Goal: Find specific page/section: Find specific page/section

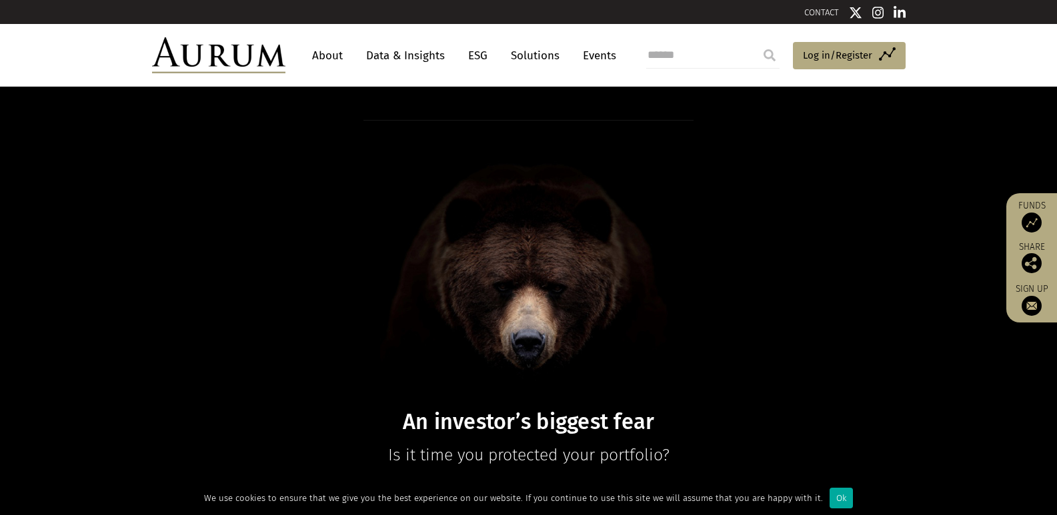
click at [321, 53] on link "About" at bounding box center [327, 55] width 44 height 25
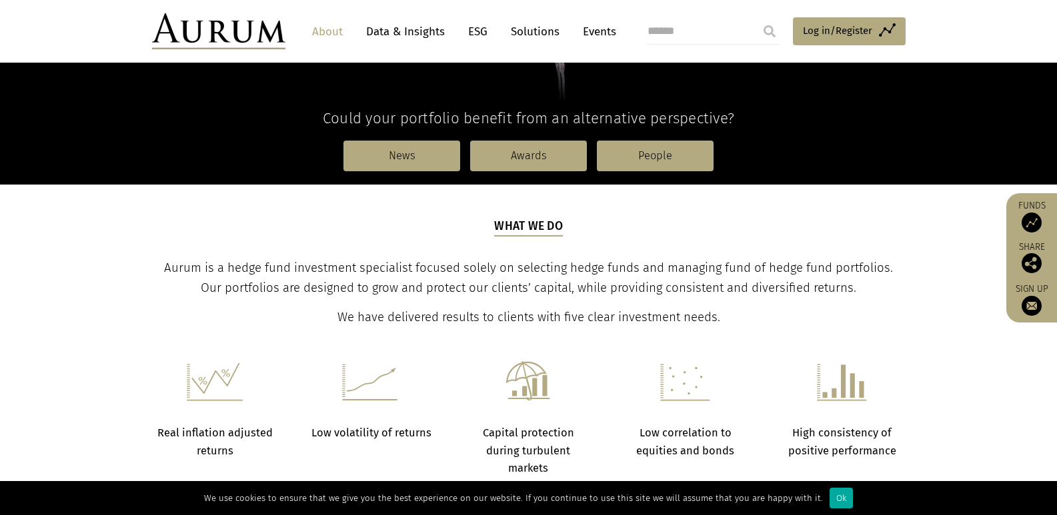
scroll to position [267, 0]
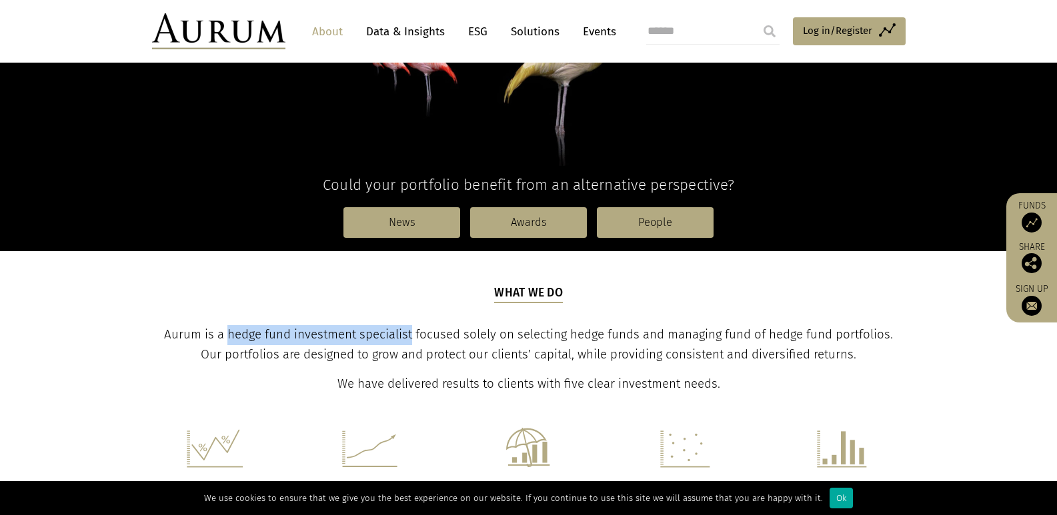
drag, startPoint x: 217, startPoint y: 334, endPoint x: 402, endPoint y: 337, distance: 185.3
click at [402, 337] on span "Aurum is a hedge fund investment specialist focused solely on selecting hedge f…" at bounding box center [528, 344] width 729 height 35
copy span "hedge fund investment specialist"
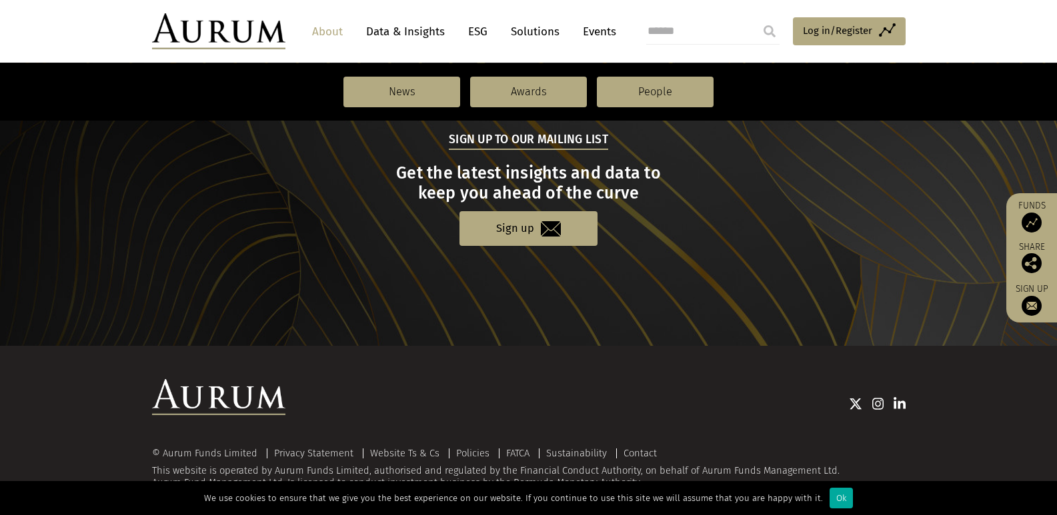
scroll to position [1474, 0]
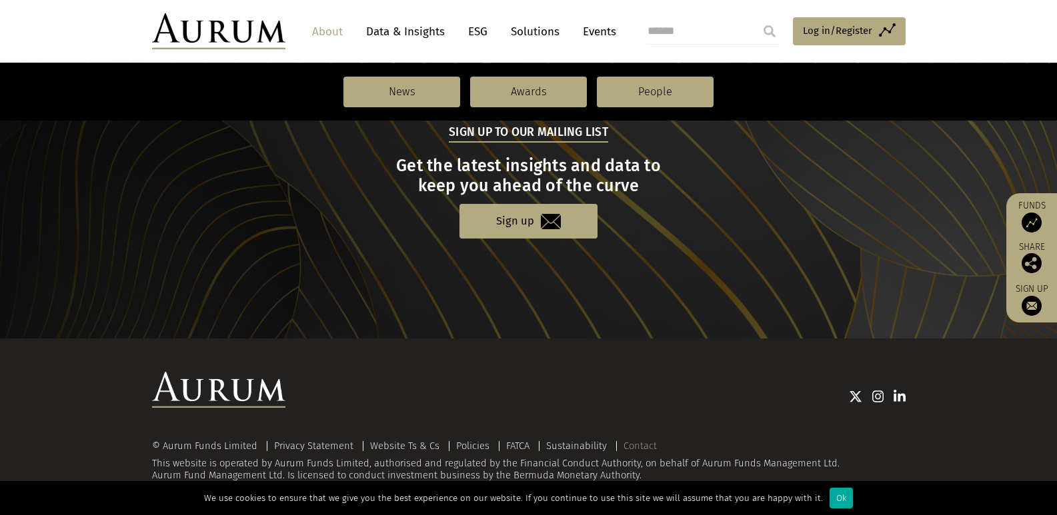
click at [643, 443] on link "Contact" at bounding box center [639, 446] width 33 height 12
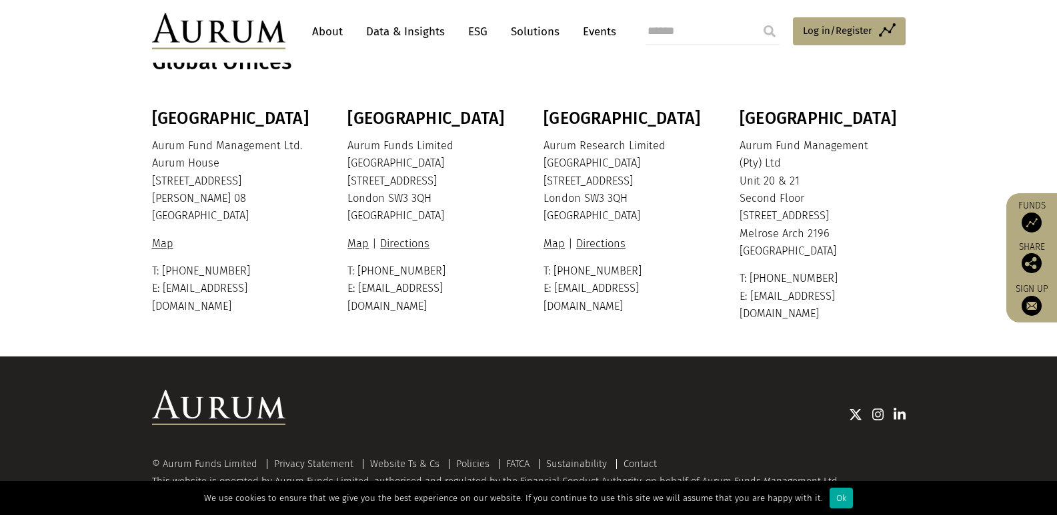
scroll to position [77, 0]
